Goal: Navigation & Orientation: Find specific page/section

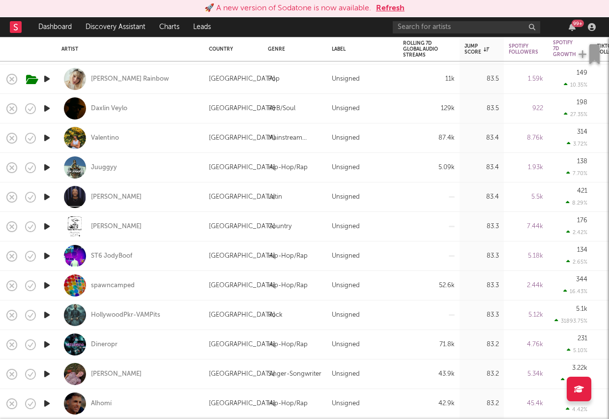
click at [388, 8] on button "Refresh" at bounding box center [390, 8] width 28 height 12
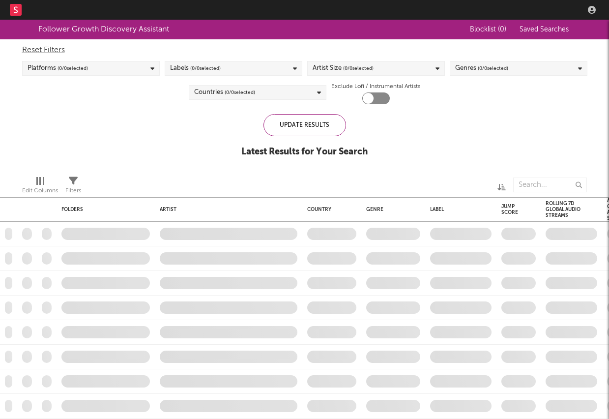
checkbox input "true"
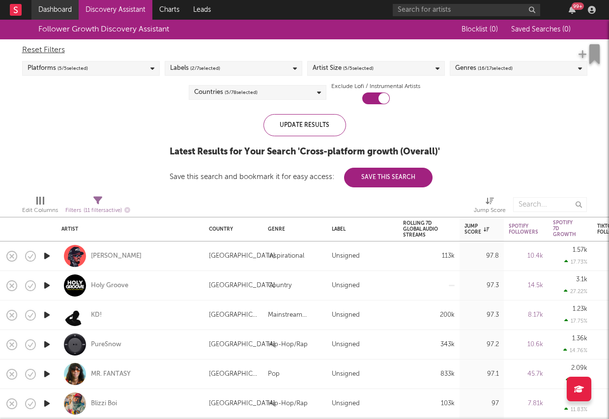
click at [42, 10] on link "Dashboard" at bounding box center [54, 10] width 47 height 20
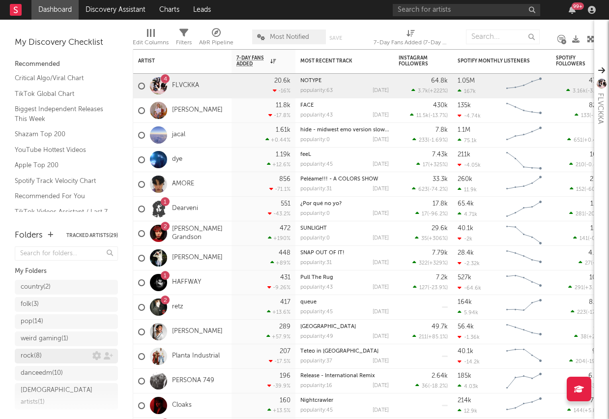
click at [47, 360] on div "rock ( 8 )" at bounding box center [57, 356] width 72 height 12
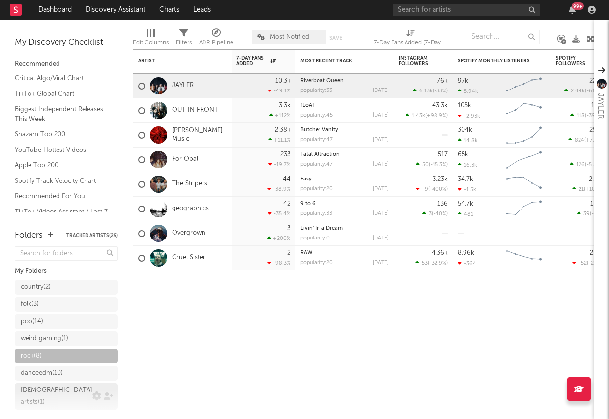
click at [68, 389] on div "[DEMOGRAPHIC_DATA] artists ( 1 )" at bounding box center [57, 396] width 72 height 24
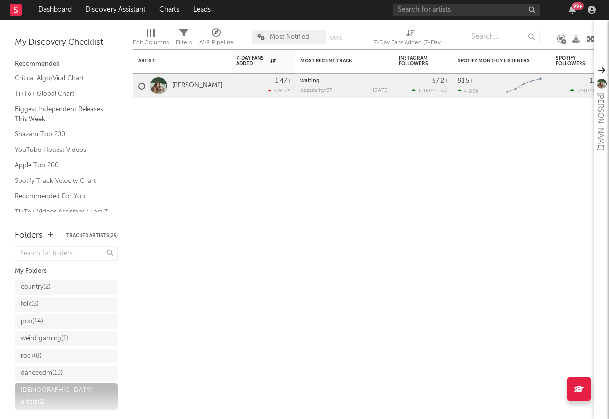
click at [70, 273] on div "My Folders" at bounding box center [66, 271] width 103 height 12
click at [67, 277] on div "country ( 2 ) folk ( 3 ) pop ( 14 ) weird gaming ( 1 ) rock ( 8 ) danceedm ( 10…" at bounding box center [66, 353] width 103 height 152
click at [59, 280] on link "country ( 2 )" at bounding box center [66, 287] width 103 height 15
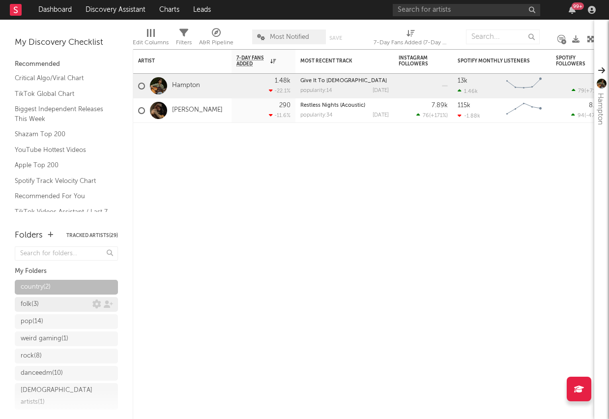
click at [57, 305] on div "folk ( 3 )" at bounding box center [57, 304] width 72 height 12
